Goal: Navigation & Orientation: Find specific page/section

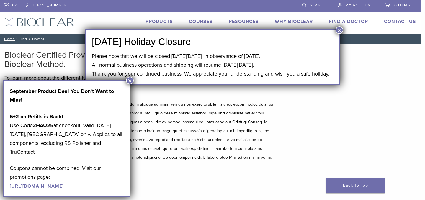
click at [339, 29] on button "×" at bounding box center [340, 30] width 8 height 8
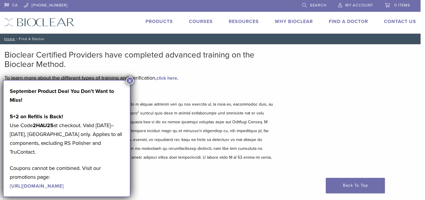
click at [129, 80] on button "×" at bounding box center [130, 81] width 8 height 8
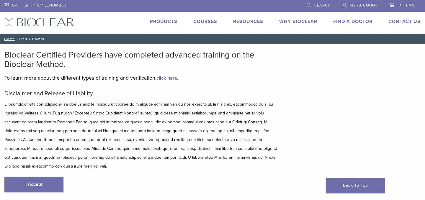
click at [40, 177] on link "I Accept" at bounding box center [33, 184] width 59 height 15
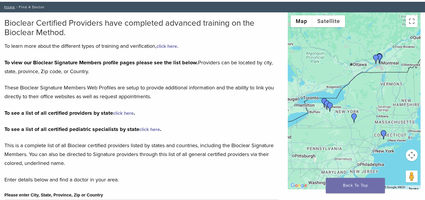
scroll to position [34, 0]
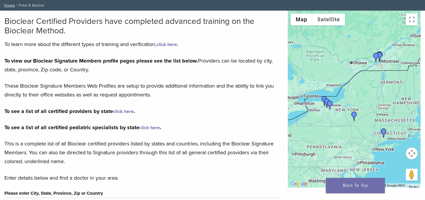
click at [122, 113] on link "click here" at bounding box center [123, 112] width 21 height 6
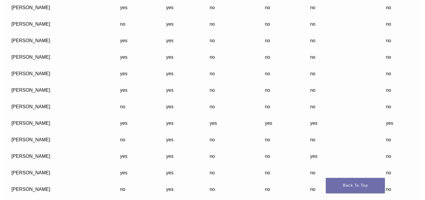
scroll to position [15553, 0]
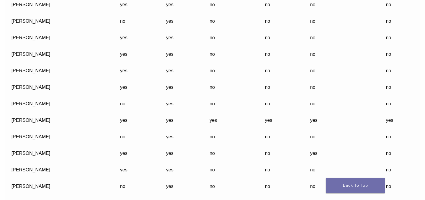
drag, startPoint x: 12, startPoint y: 104, endPoint x: 53, endPoint y: 103, distance: 41.4
click at [53, 112] on td "Rafael Bustamante" at bounding box center [59, 120] width 109 height 17
click at [39, 112] on td "Rafael Bustamante" at bounding box center [59, 120] width 109 height 17
drag, startPoint x: 12, startPoint y: 104, endPoint x: 60, endPoint y: 102, distance: 48.2
click at [60, 112] on td "Rafael Bustamante" at bounding box center [59, 120] width 109 height 17
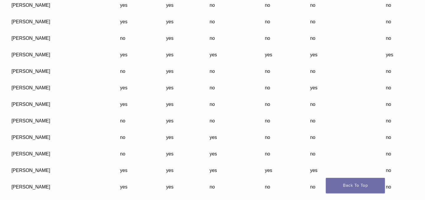
scroll to position [15617, 0]
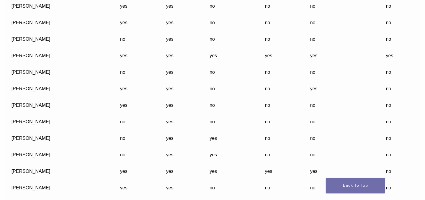
click at [113, 64] on td "no" at bounding box center [136, 72] width 46 height 17
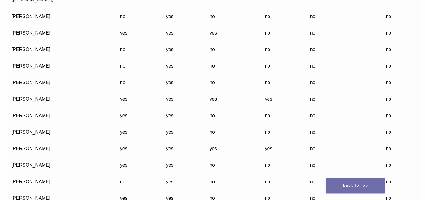
scroll to position [15167, 0]
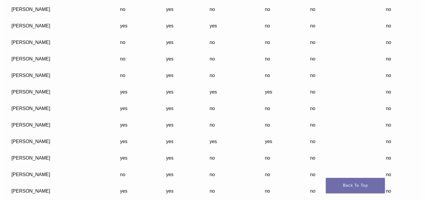
drag, startPoint x: 12, startPoint y: 124, endPoint x: 48, endPoint y: 126, distance: 36.4
click at [48, 134] on td "Melanie Johnson" at bounding box center [59, 142] width 109 height 17
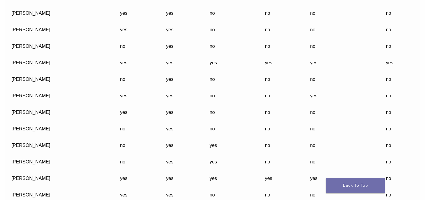
scroll to position [15611, 0]
drag, startPoint x: 12, startPoint y: 161, endPoint x: 58, endPoint y: 158, distance: 47.1
click at [60, 170] on td "Rosh Govindasamy" at bounding box center [59, 178] width 109 height 17
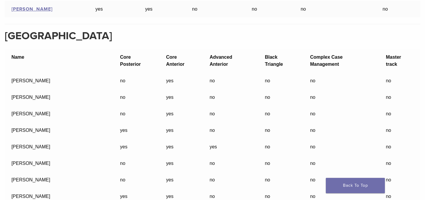
scroll to position [13782, 0]
